Goal: Check status: Check status

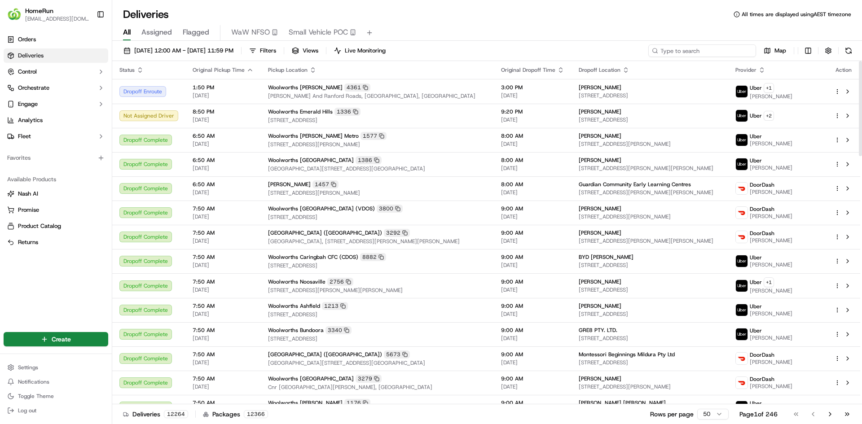
click at [692, 49] on input at bounding box center [702, 50] width 108 height 13
paste input "269674922"
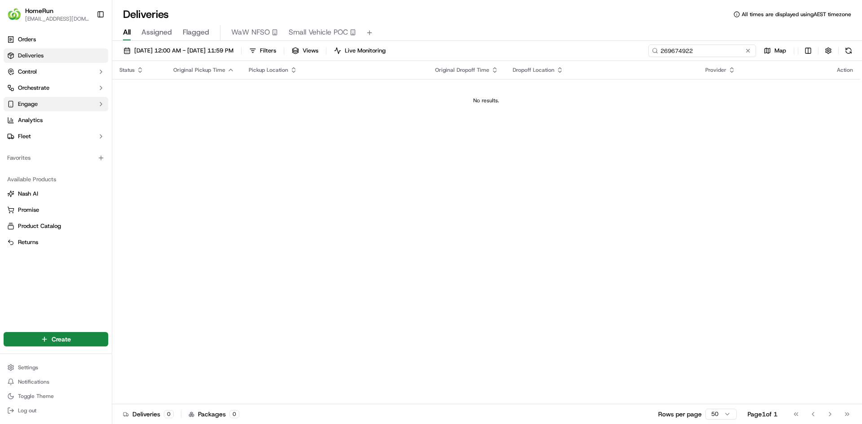
type input "269674922"
click at [217, 51] on span "[DATE] 12:00 AM - [DATE] 11:59 PM" at bounding box center [183, 51] width 99 height 8
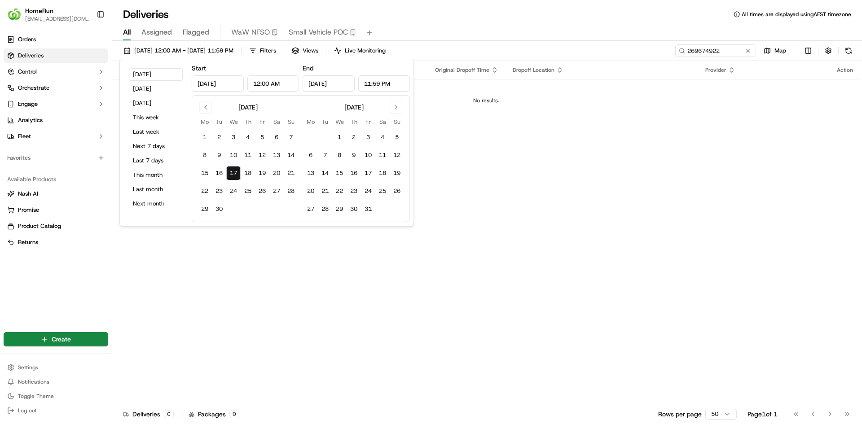
click at [216, 83] on input "[DATE]" at bounding box center [218, 83] width 52 height 16
type input "[DATE]"
click at [327, 85] on input "[DATE]" at bounding box center [328, 83] width 52 height 16
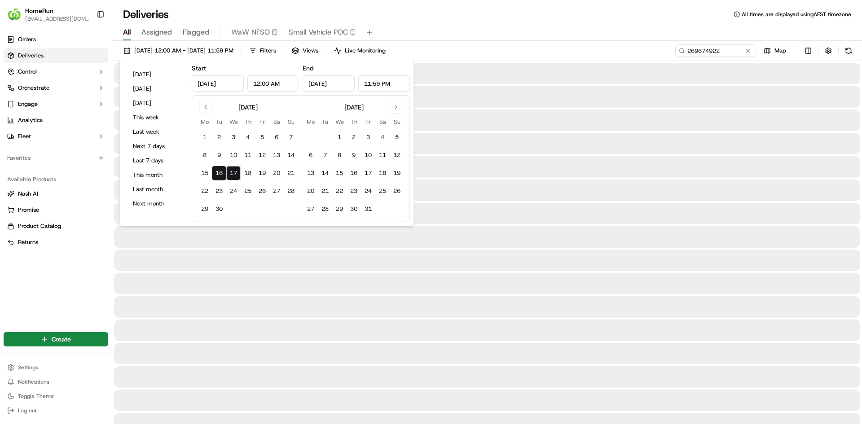
type input "[DATE]"
click at [454, 35] on div "All Assigned Flagged WaW NFSO Small Vehicle POC" at bounding box center [486, 33] width 749 height 16
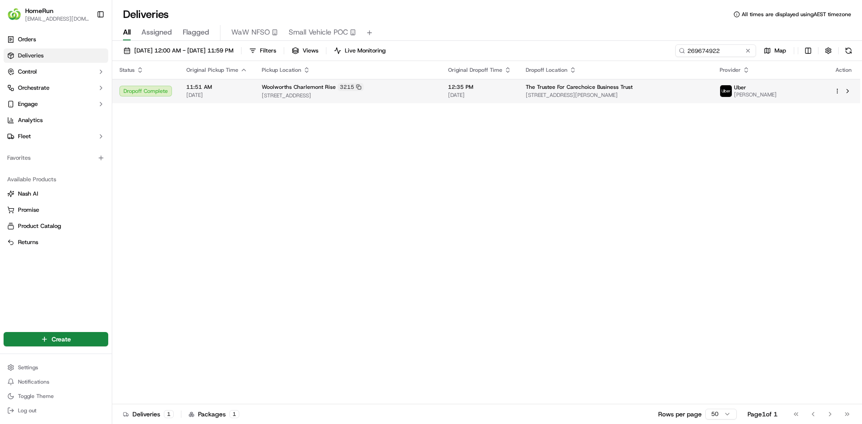
click at [472, 94] on span "[DATE]" at bounding box center [479, 95] width 63 height 7
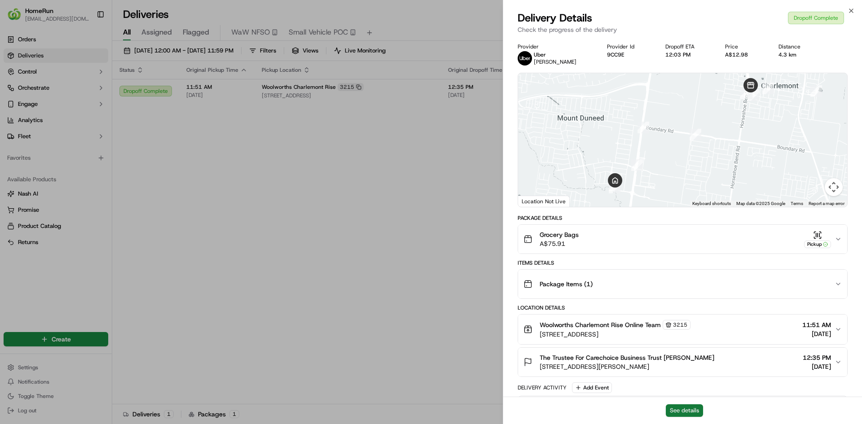
click at [681, 407] on button "See details" at bounding box center [683, 410] width 37 height 13
